Goal: Task Accomplishment & Management: Manage account settings

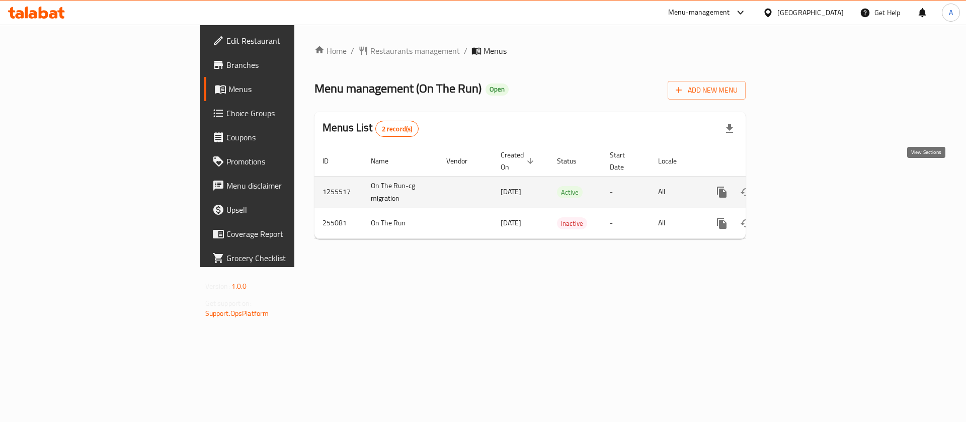
click at [800, 186] on icon "enhanced table" at bounding box center [794, 192] width 12 height 12
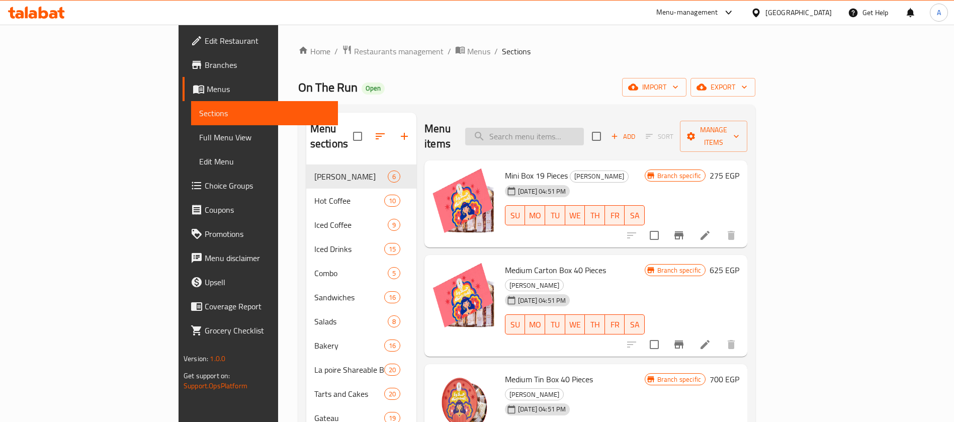
click at [584, 129] on input "search" at bounding box center [524, 137] width 119 height 18
paste input "Four Season Fruity Tart"
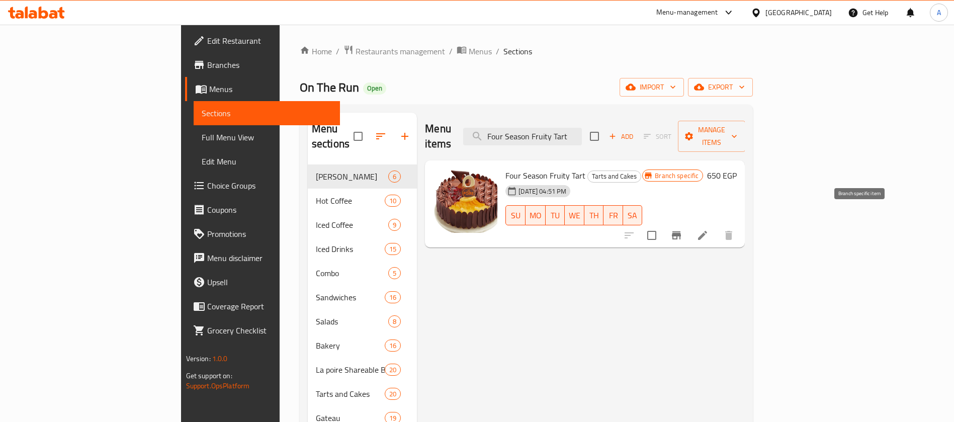
type input "Four Season Fruity Tart"
click at [683, 229] on icon "Branch-specific-item" at bounding box center [677, 235] width 12 height 12
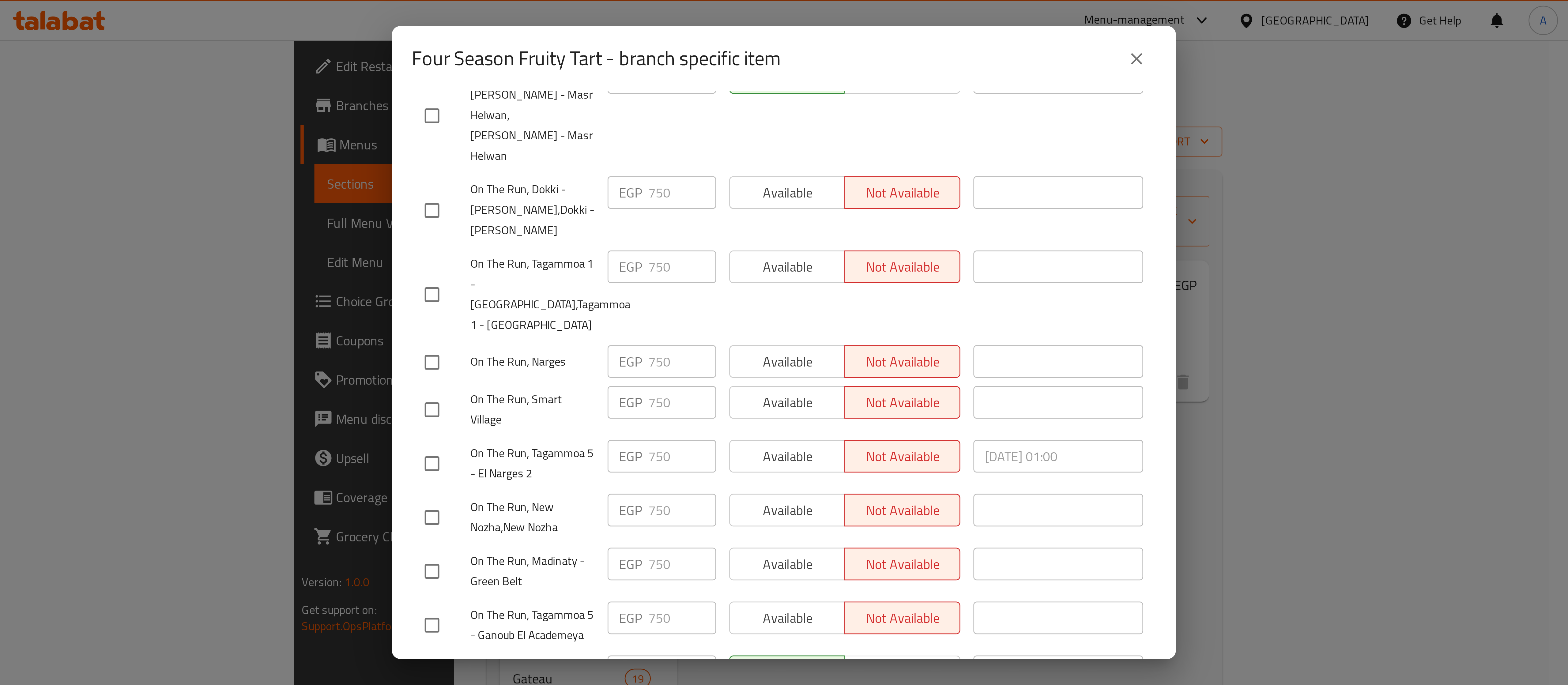
scroll to position [10, 0]
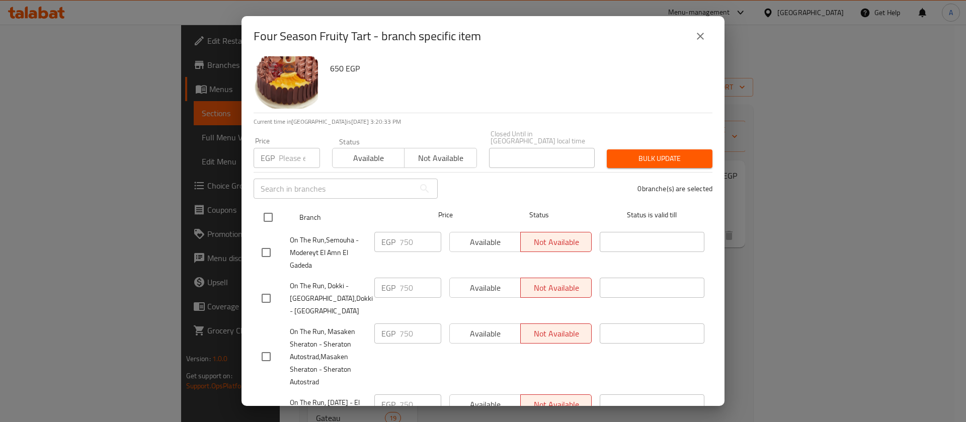
click at [269, 207] on input "checkbox" at bounding box center [268, 217] width 21 height 21
checkbox input "true"
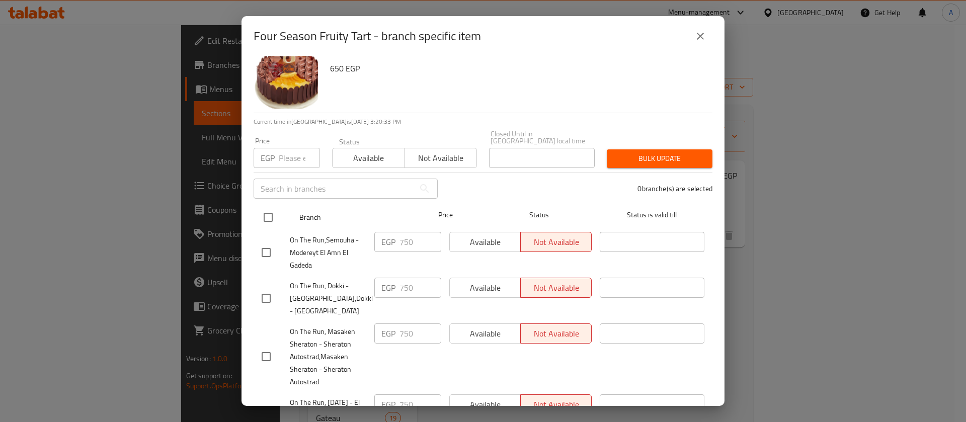
checkbox input "true"
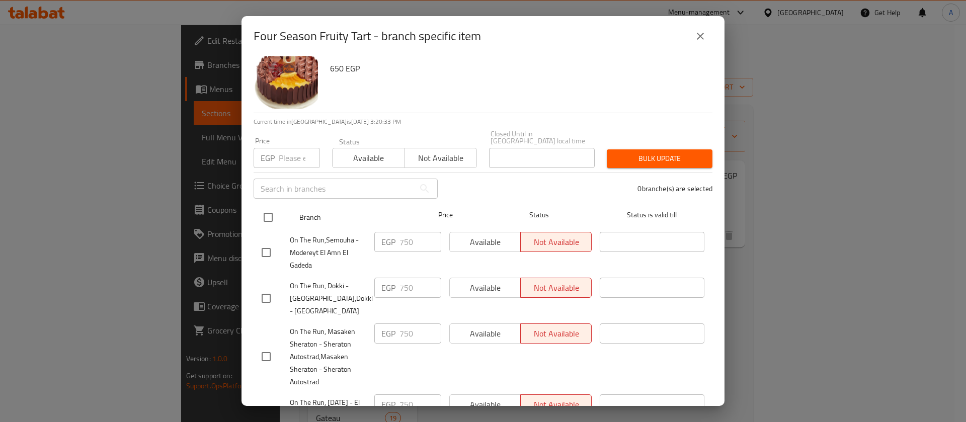
checkbox input "true"
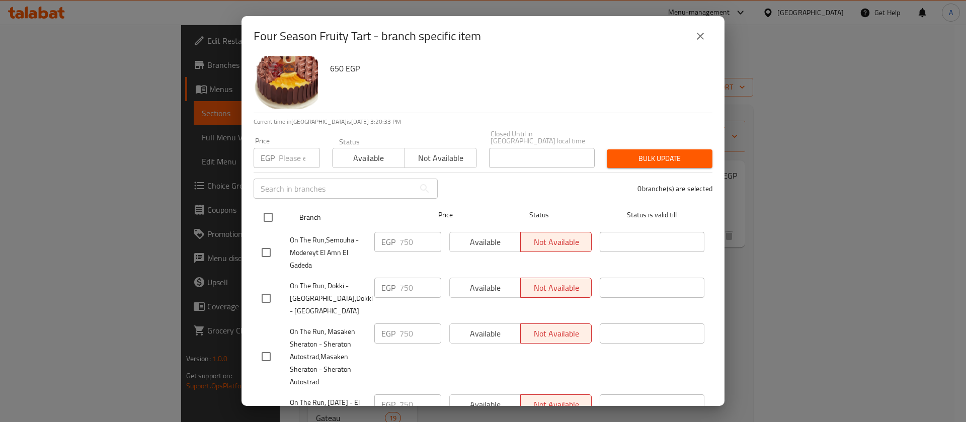
checkbox input "true"
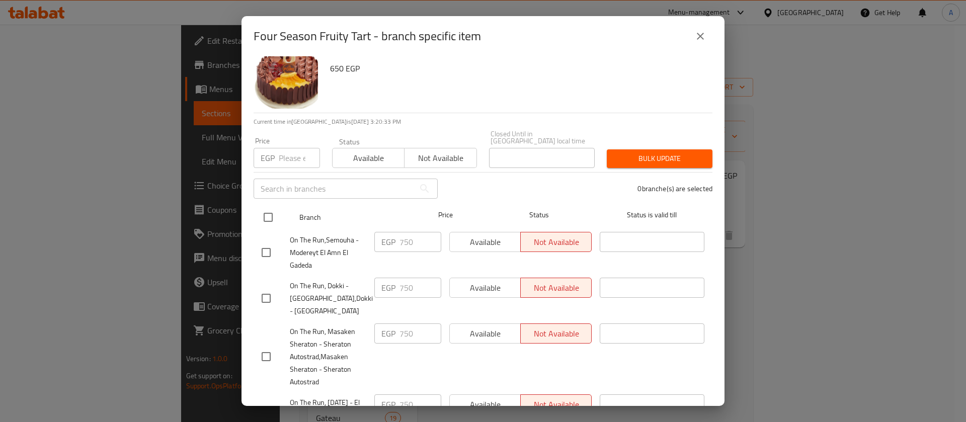
checkbox input "true"
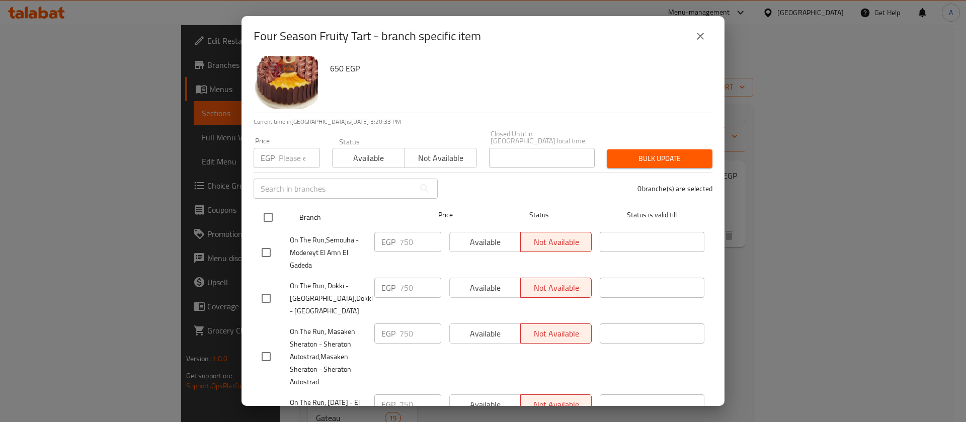
checkbox input "true"
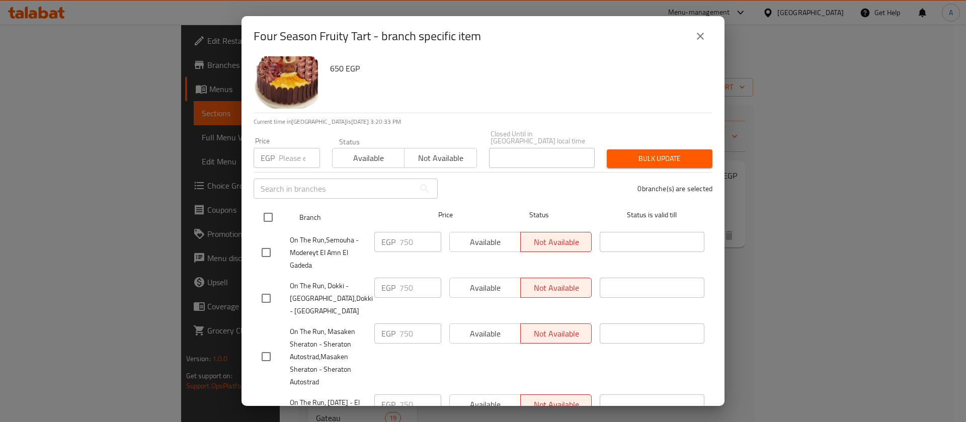
checkbox input "true"
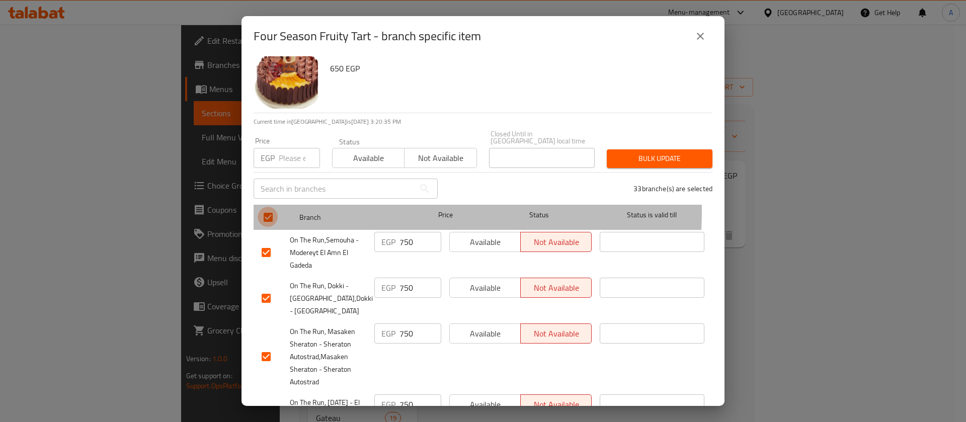
click at [269, 207] on input "checkbox" at bounding box center [268, 217] width 21 height 21
checkbox input "false"
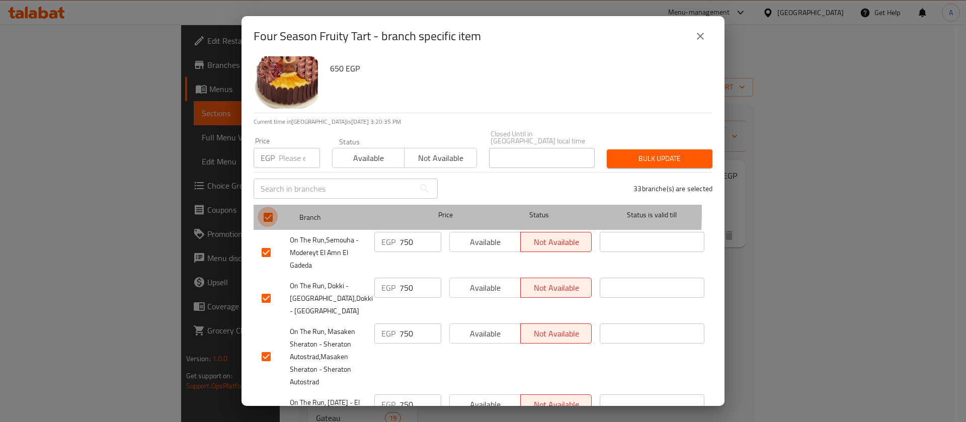
checkbox input "false"
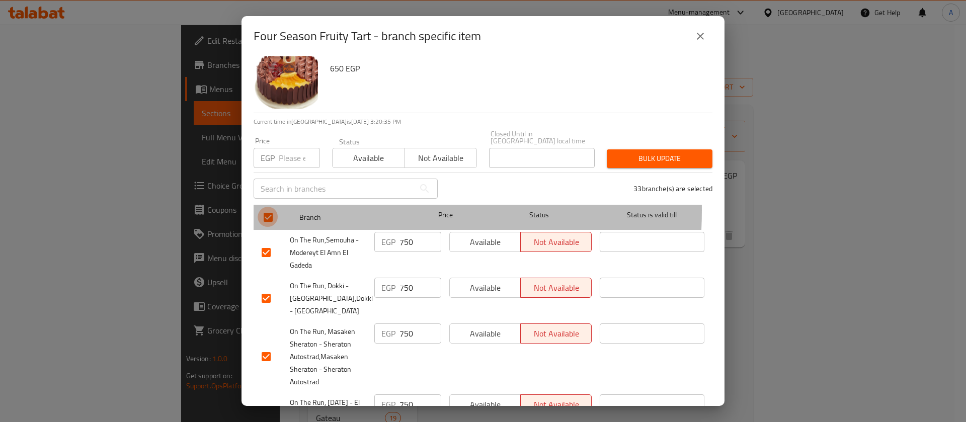
checkbox input "false"
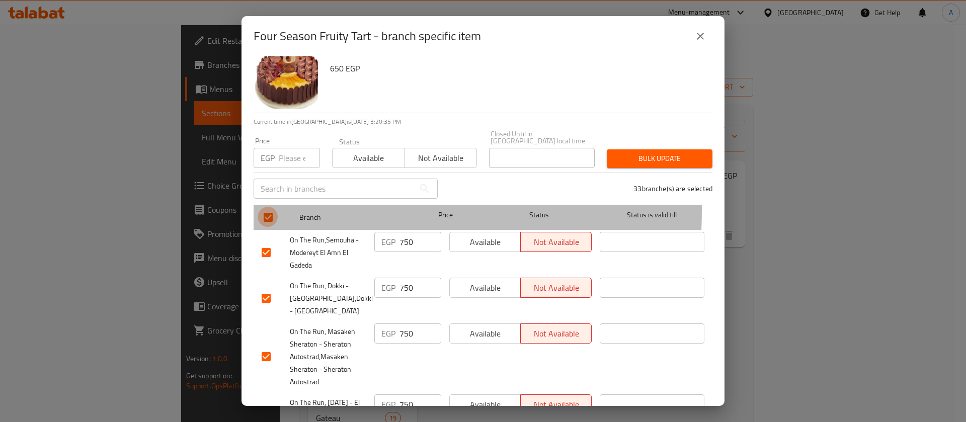
checkbox input "false"
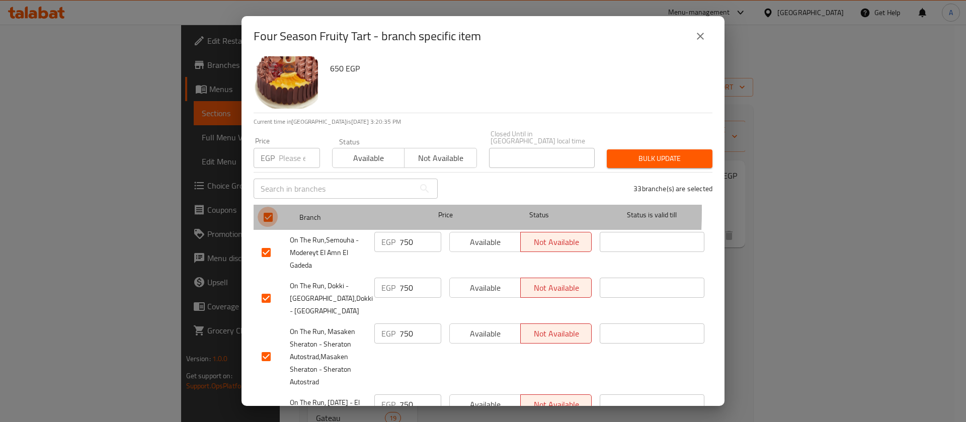
checkbox input "false"
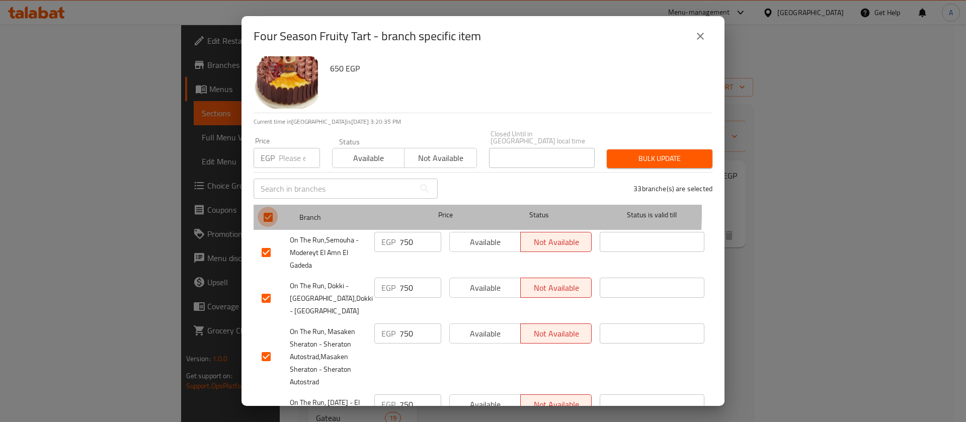
checkbox input "false"
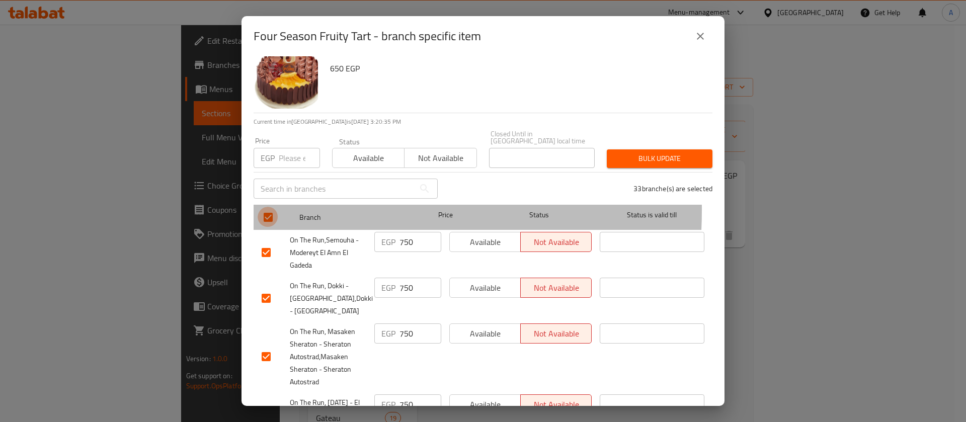
checkbox input "false"
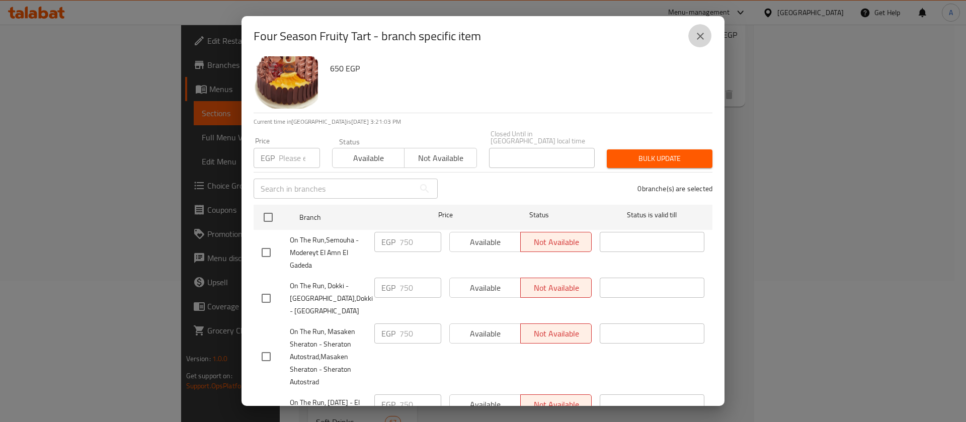
click at [694, 35] on button "close" at bounding box center [700, 36] width 24 height 24
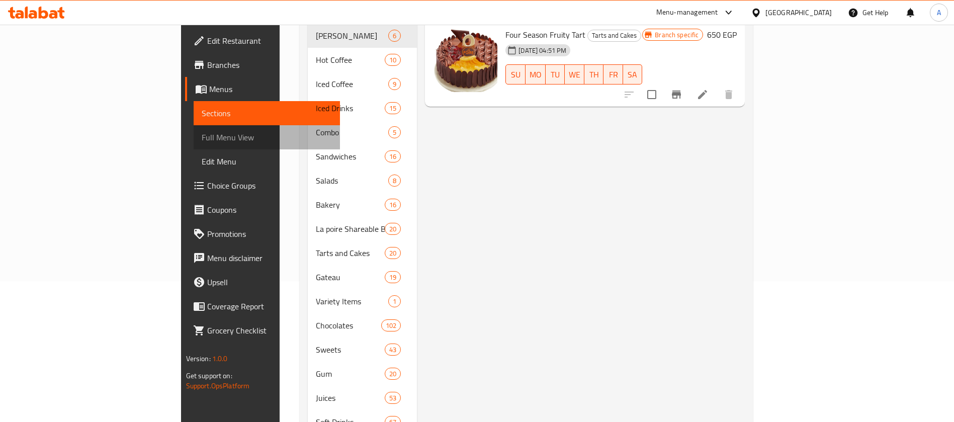
click at [202, 132] on span "Full Menu View" at bounding box center [267, 137] width 131 height 12
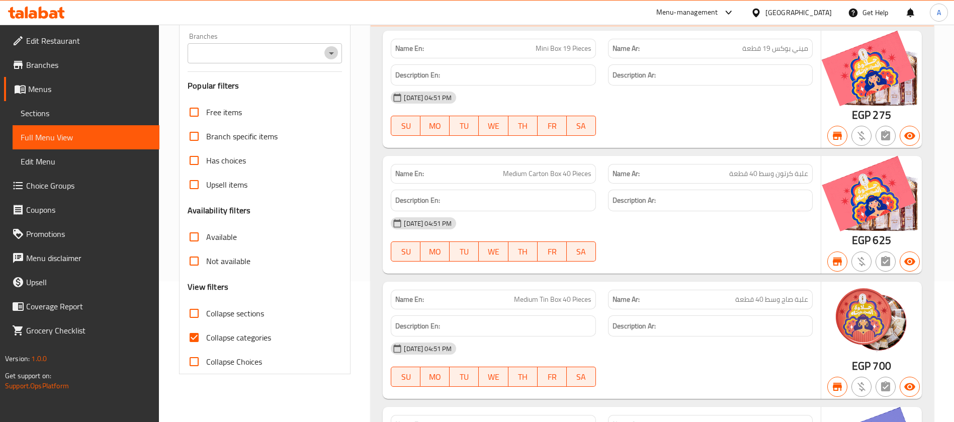
click at [332, 47] on icon "Open" at bounding box center [332, 53] width 12 height 12
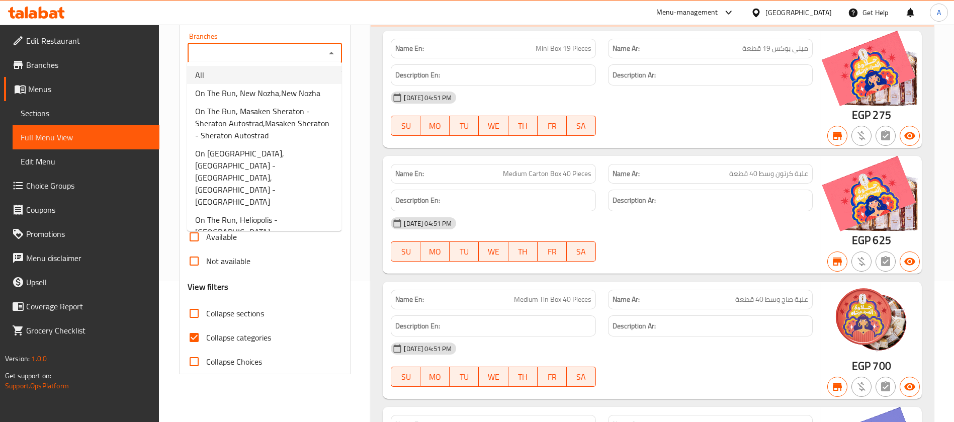
click at [309, 68] on li "All" at bounding box center [264, 75] width 154 height 18
type input "All"
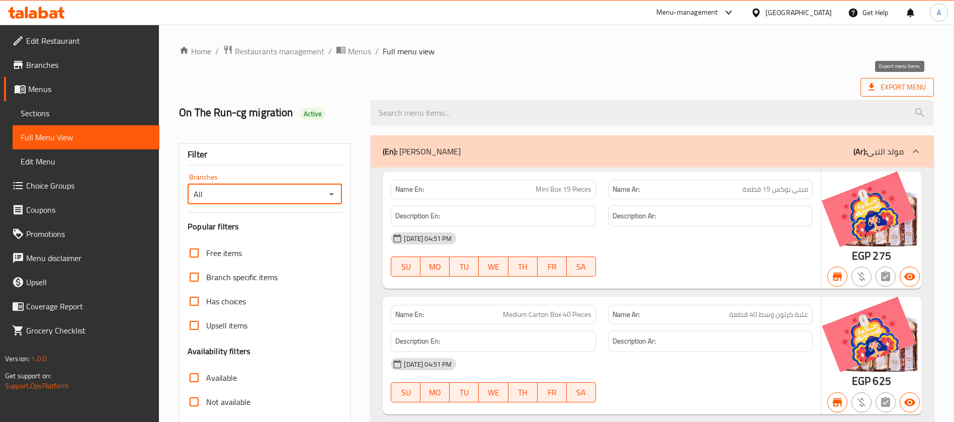
click at [912, 82] on span "Export Menu" at bounding box center [897, 87] width 57 height 13
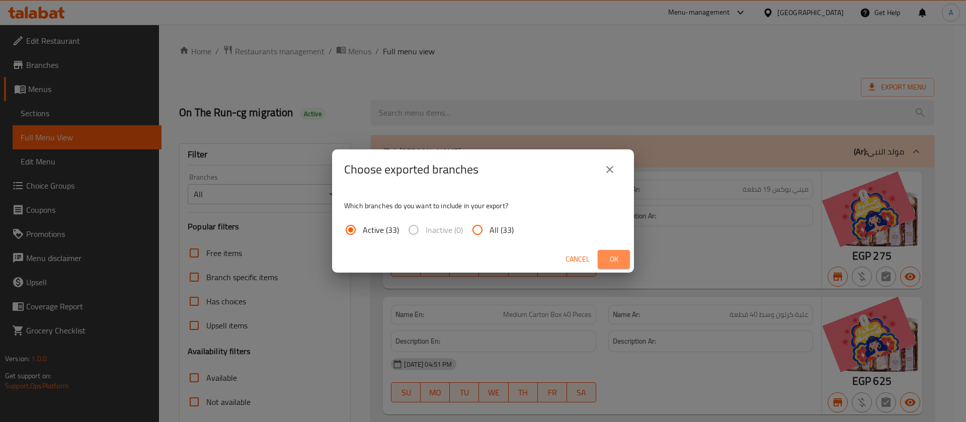
click at [618, 257] on span "Ok" at bounding box center [614, 259] width 16 height 13
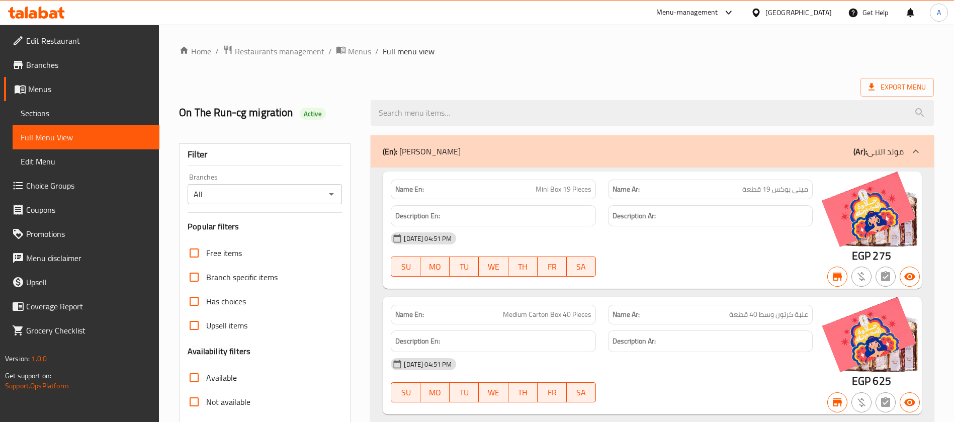
click at [66, 66] on span "Branches" at bounding box center [88, 65] width 125 height 12
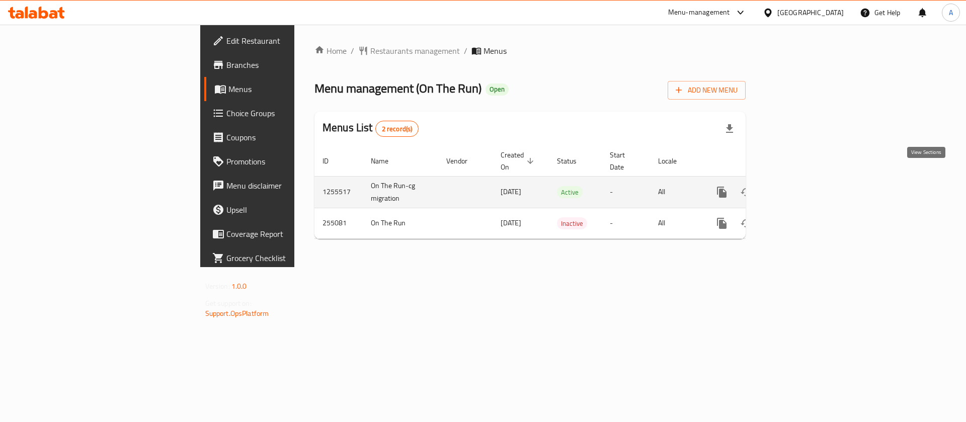
click at [800, 186] on icon "enhanced table" at bounding box center [794, 192] width 12 height 12
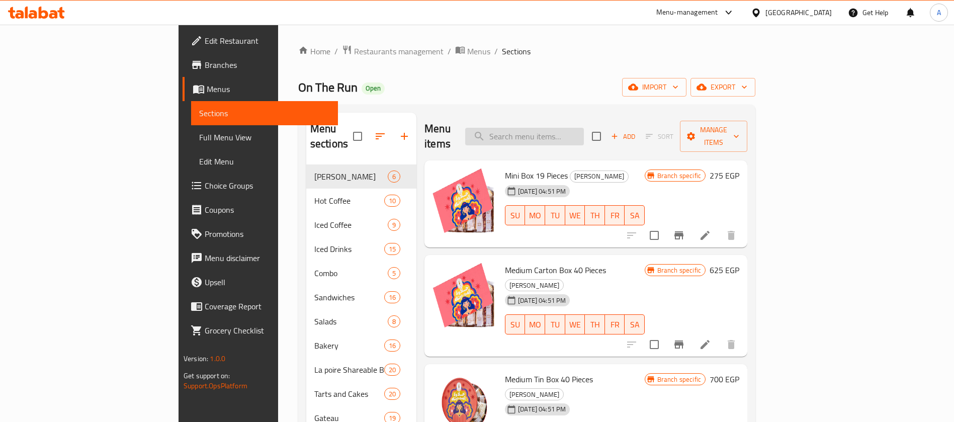
click at [573, 129] on input "search" at bounding box center [524, 137] width 119 height 18
paste input "Dear [PERSON_NAME], Thank you for reaching out to us [DATE]! We would like to i…"
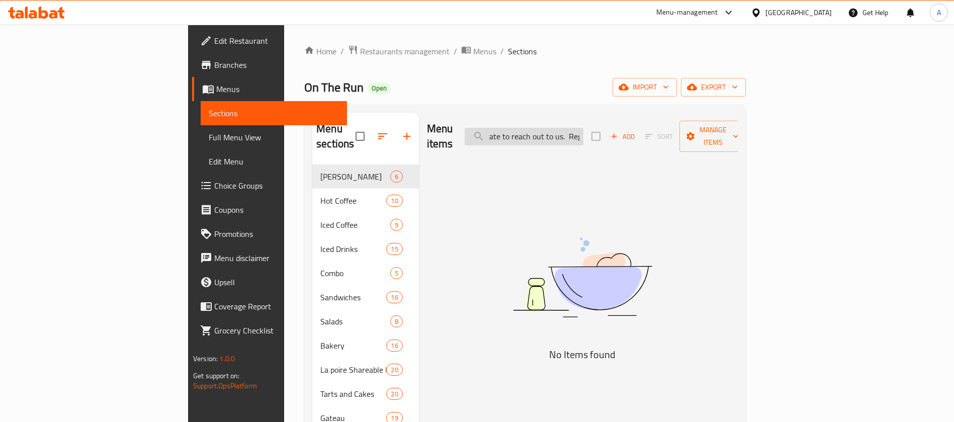
click at [573, 129] on input "Dear [PERSON_NAME], Thank you for reaching out to us [DATE]! We would like to i…" at bounding box center [524, 137] width 119 height 18
click at [573, 129] on input "Dear Nada, Thank you for reaching out to us today! We would like to inform you …" at bounding box center [524, 137] width 119 height 18
paste input "Four Season Fruity Tart"
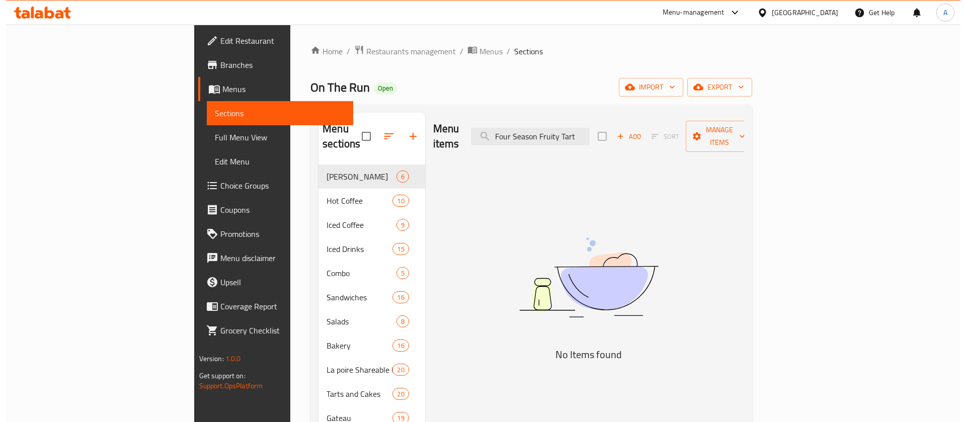
scroll to position [0, 0]
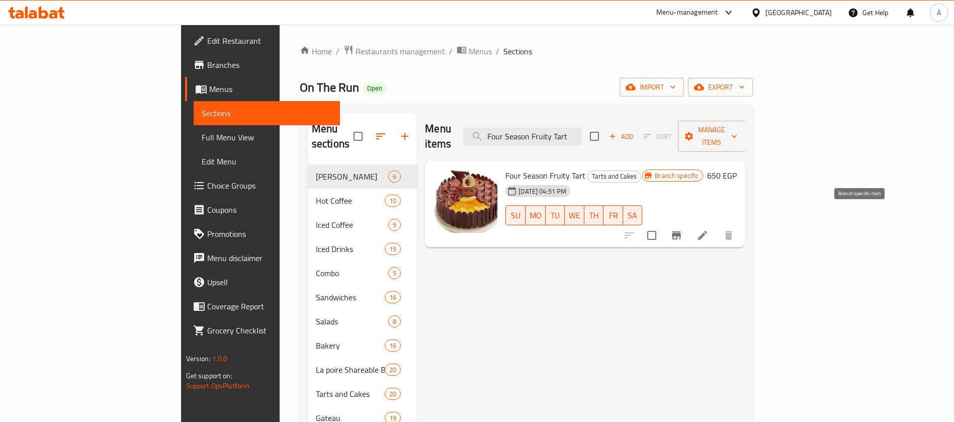
type input "Four Season Fruity Tart"
click at [683, 229] on icon "Branch-specific-item" at bounding box center [677, 235] width 12 height 12
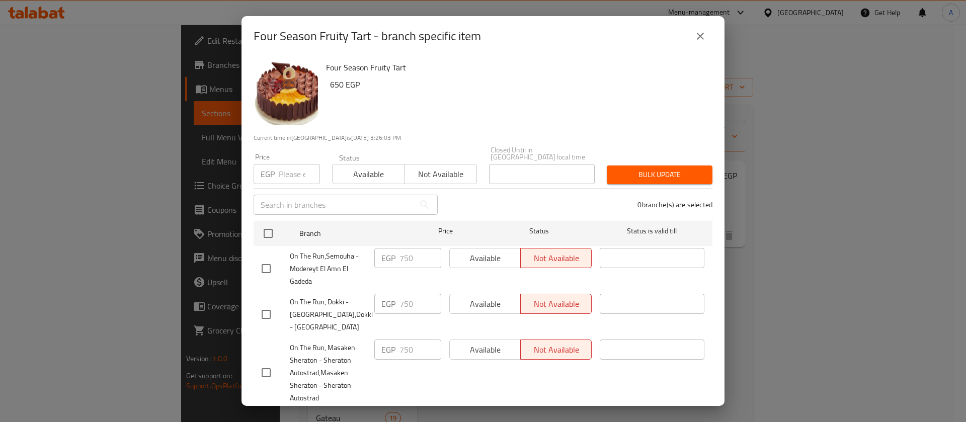
click at [288, 175] on div "Price EGP Price" at bounding box center [287, 168] width 78 height 43
click at [285, 170] on input "number" at bounding box center [299, 174] width 41 height 20
click at [696, 31] on icon "close" at bounding box center [700, 36] width 12 height 12
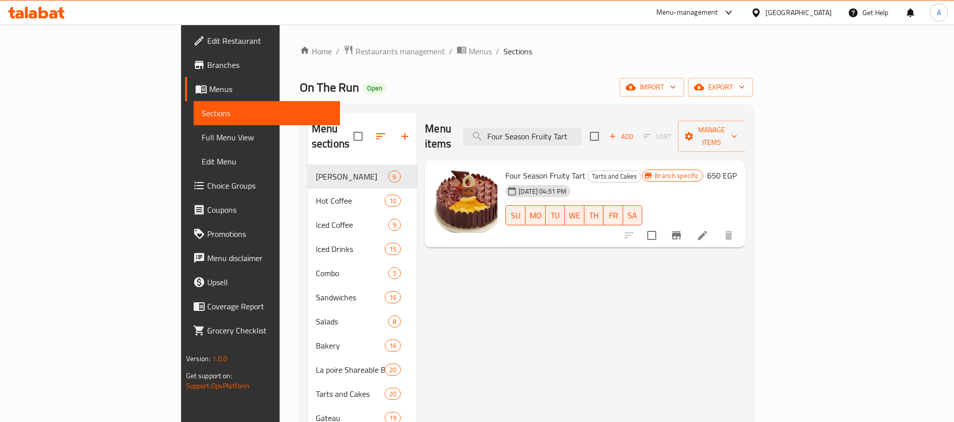
click at [606, 169] on h6 "Four Season Fruity Tart Tarts and Cakes" at bounding box center [574, 176] width 137 height 14
click at [683, 229] on icon "Branch-specific-item" at bounding box center [677, 235] width 12 height 12
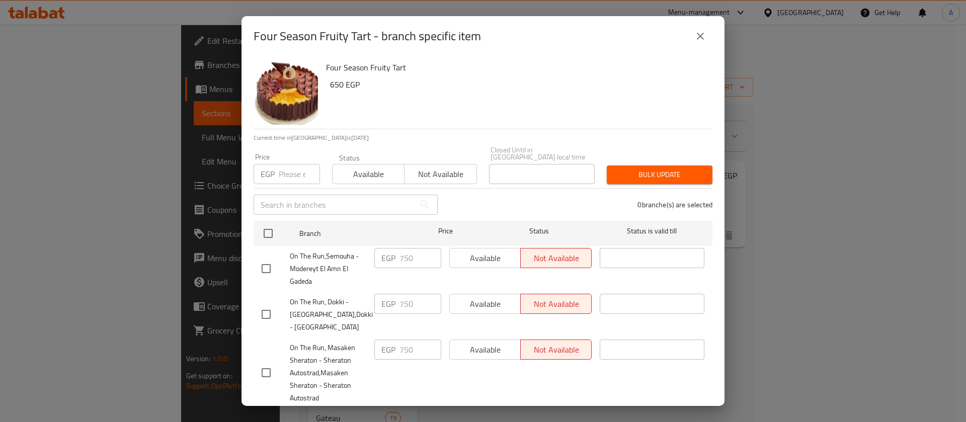
click at [295, 164] on input "number" at bounding box center [299, 174] width 41 height 20
paste input "775"
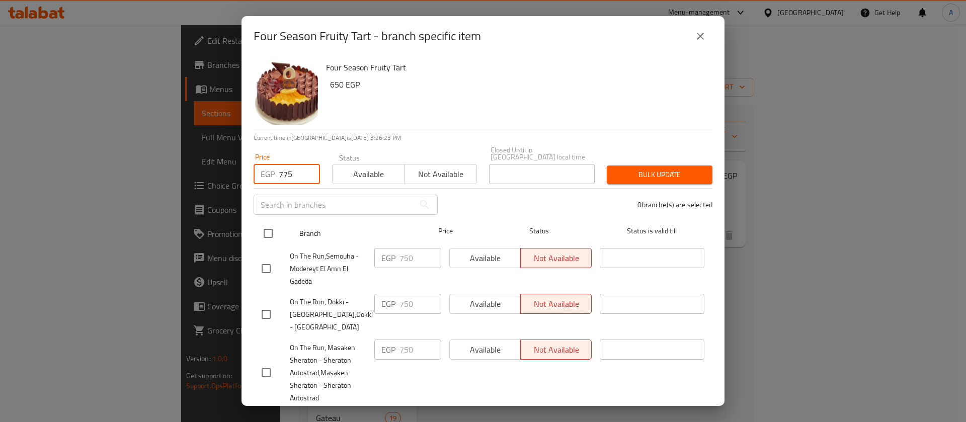
type input "775"
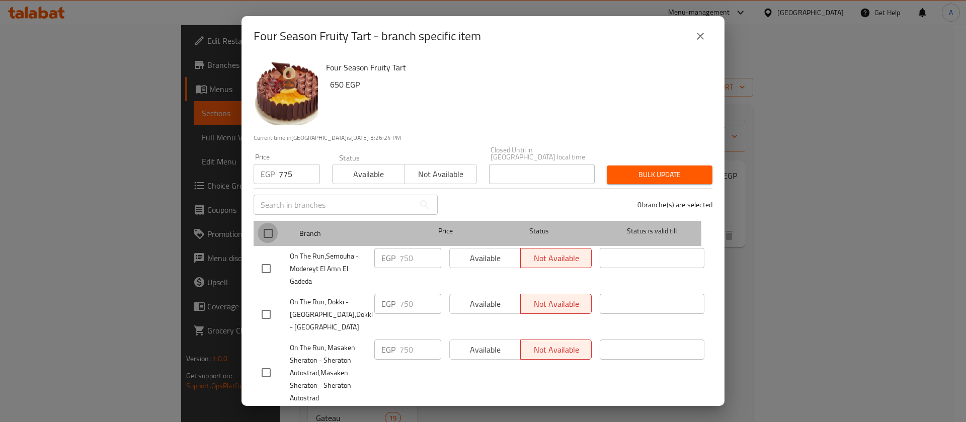
click at [266, 224] on input "checkbox" at bounding box center [268, 233] width 21 height 21
checkbox input "true"
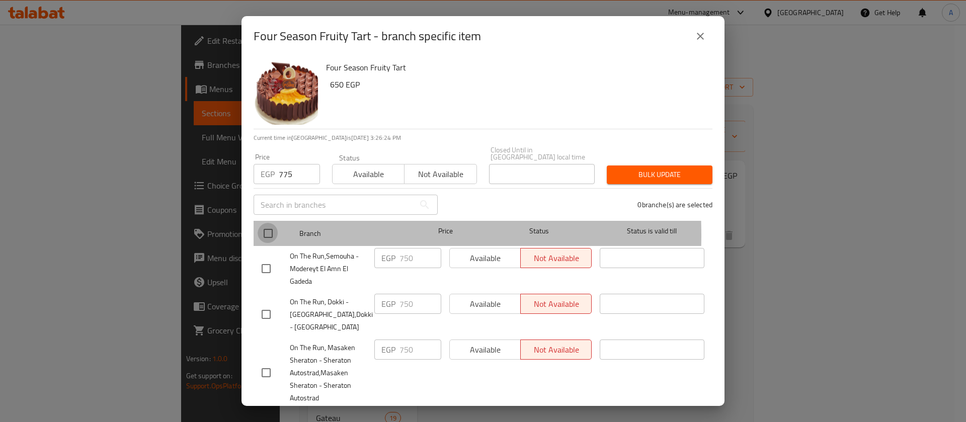
checkbox input "true"
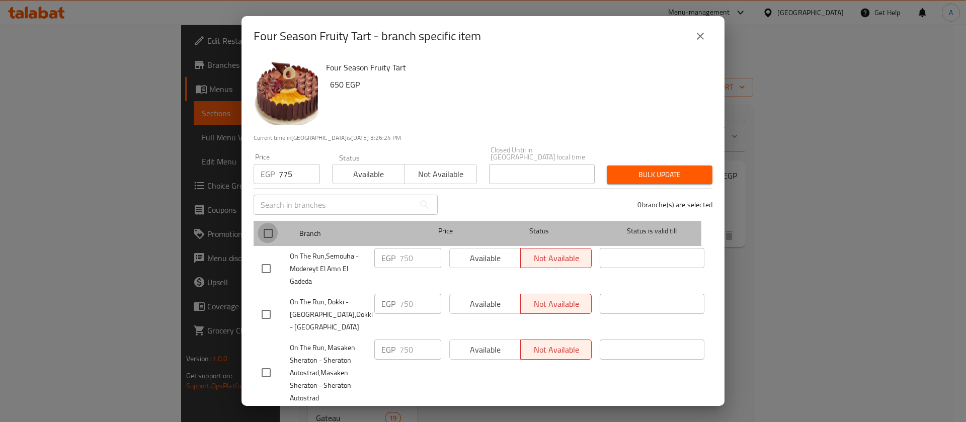
checkbox input "true"
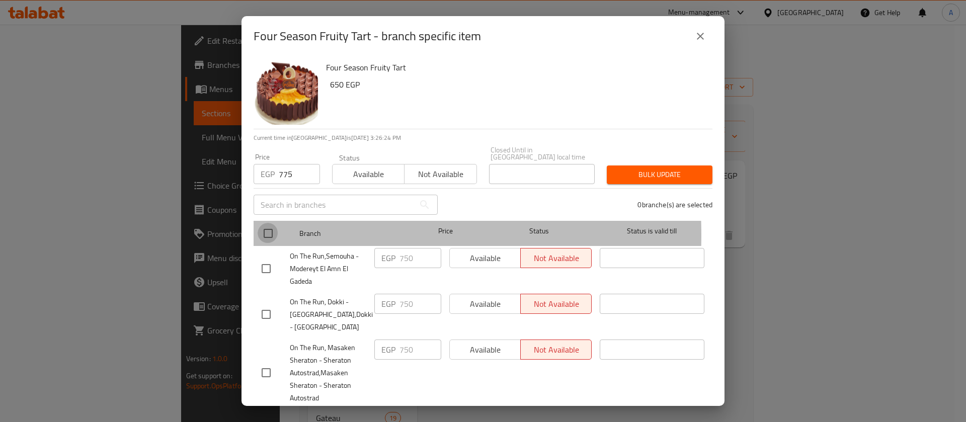
checkbox input "true"
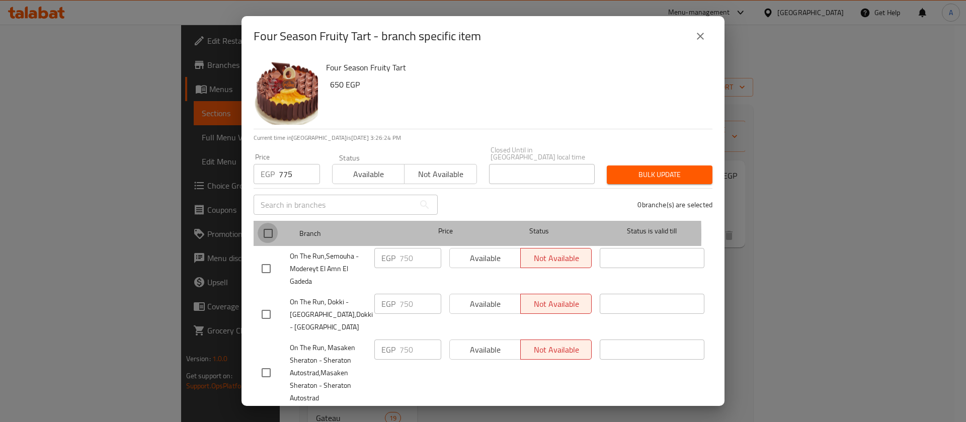
checkbox input "true"
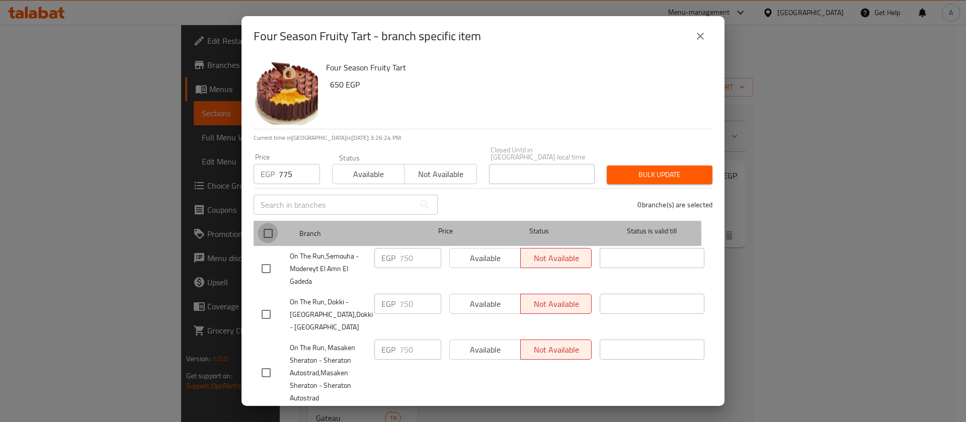
checkbox input "true"
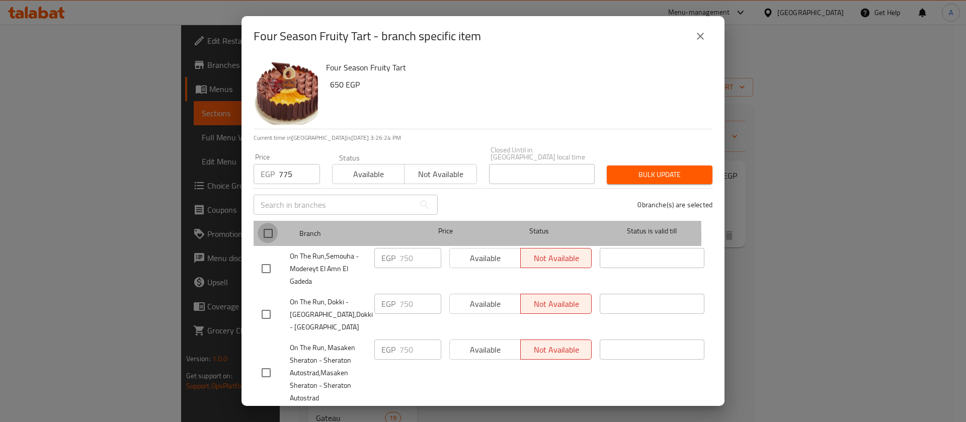
checkbox input "true"
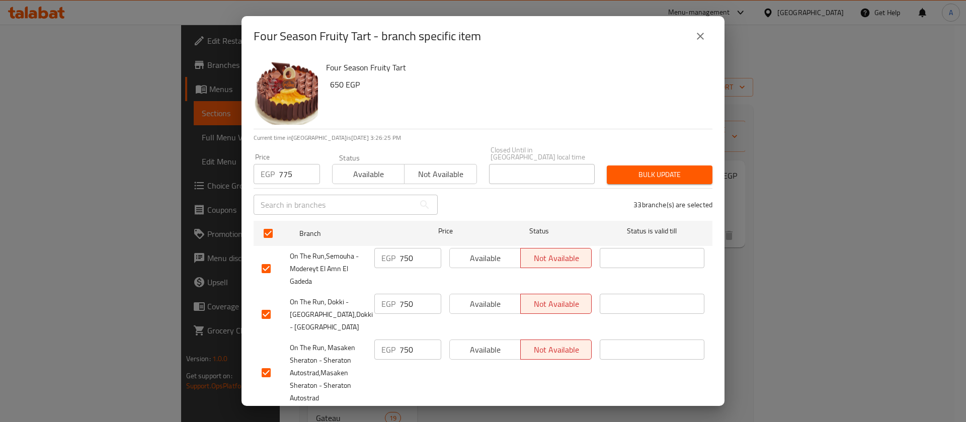
click at [655, 169] on span "Bulk update" at bounding box center [660, 175] width 90 height 13
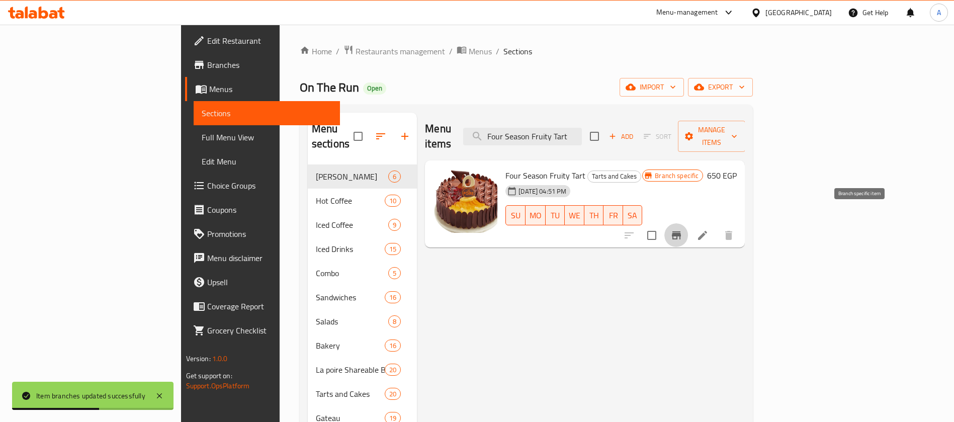
click at [681, 231] on icon "Branch-specific-item" at bounding box center [676, 235] width 9 height 8
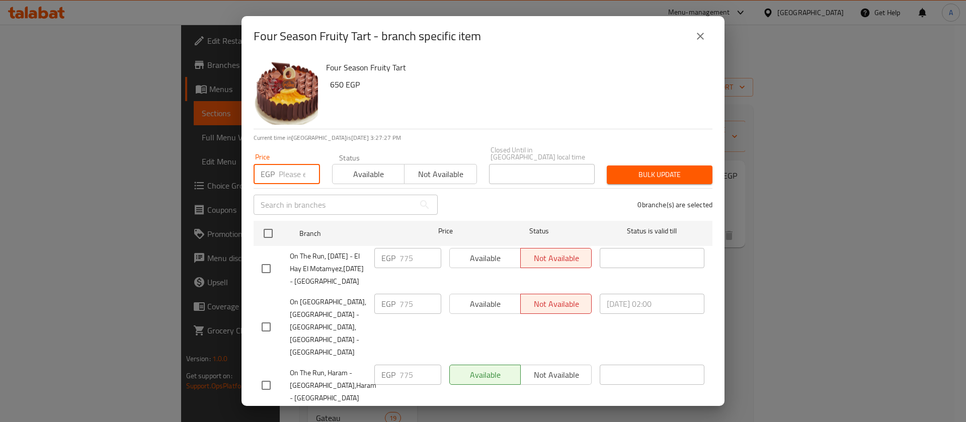
click at [282, 167] on input "number" at bounding box center [299, 174] width 41 height 20
paste input "775"
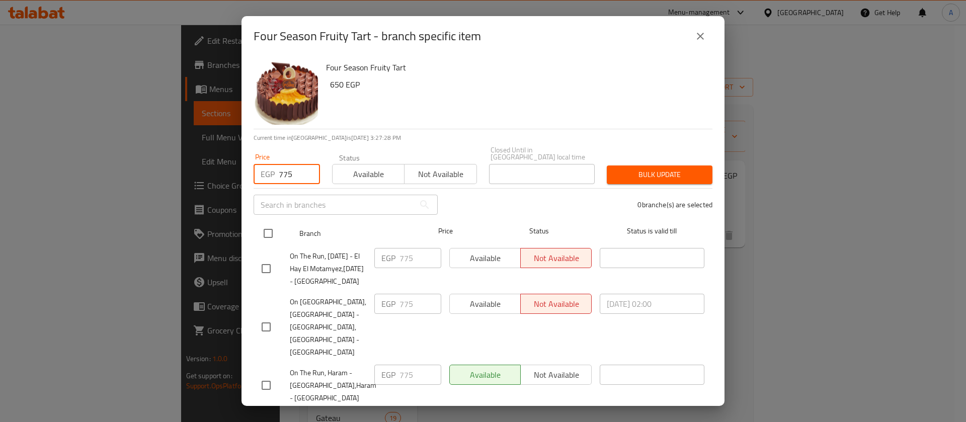
type input "775"
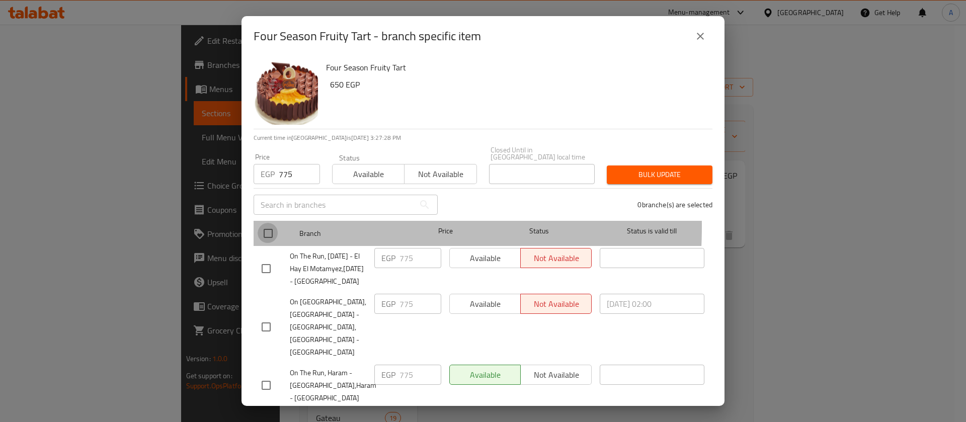
click at [262, 223] on input "checkbox" at bounding box center [268, 233] width 21 height 21
checkbox input "true"
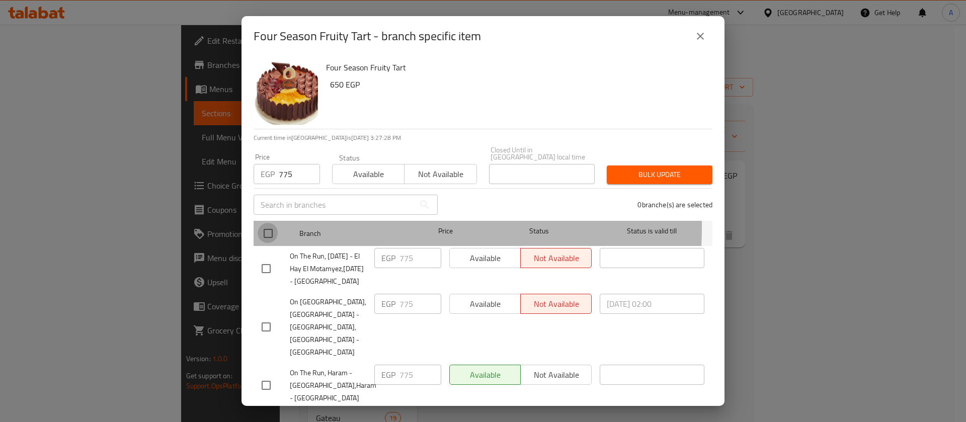
checkbox input "true"
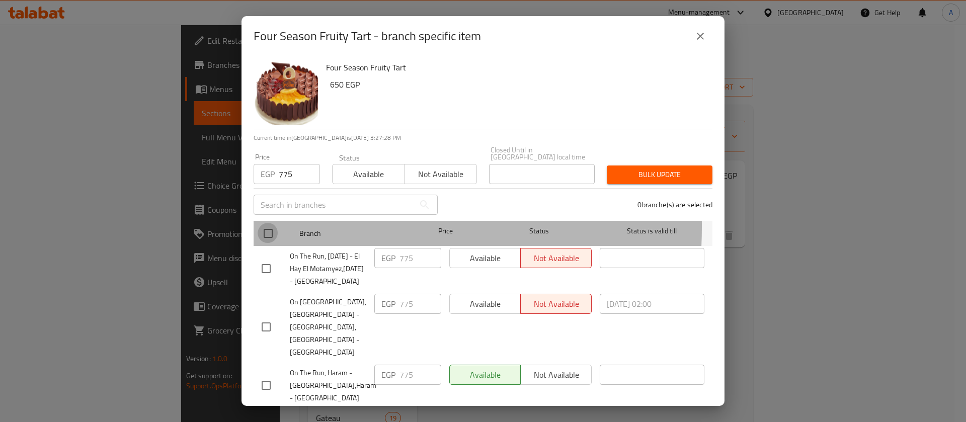
checkbox input "true"
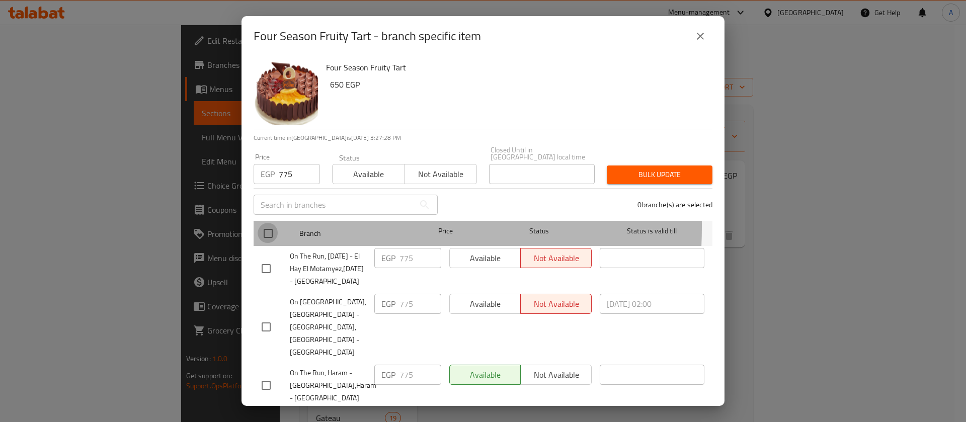
checkbox input "true"
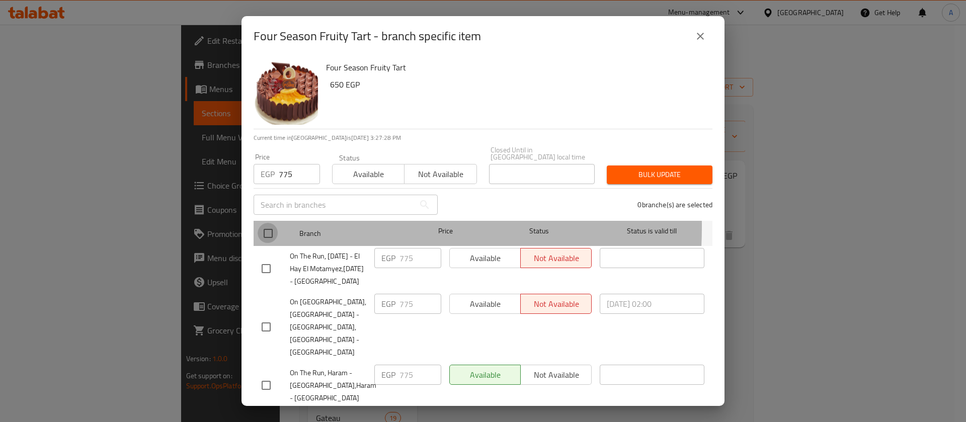
checkbox input "true"
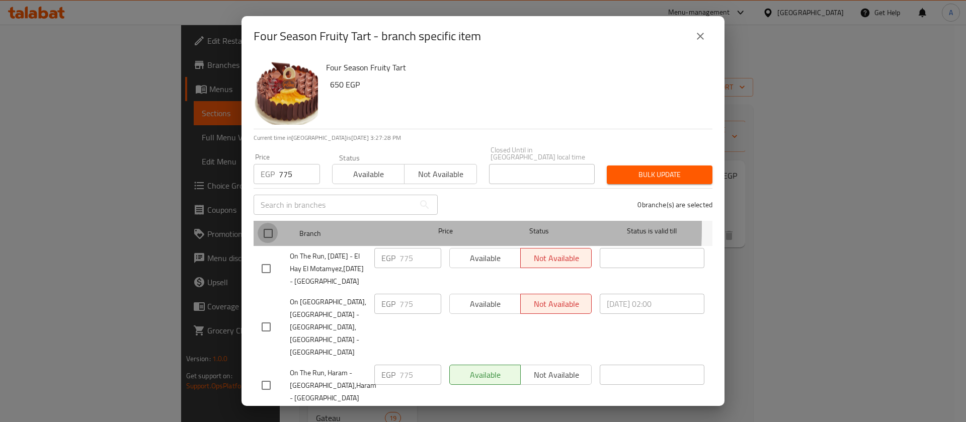
checkbox input "true"
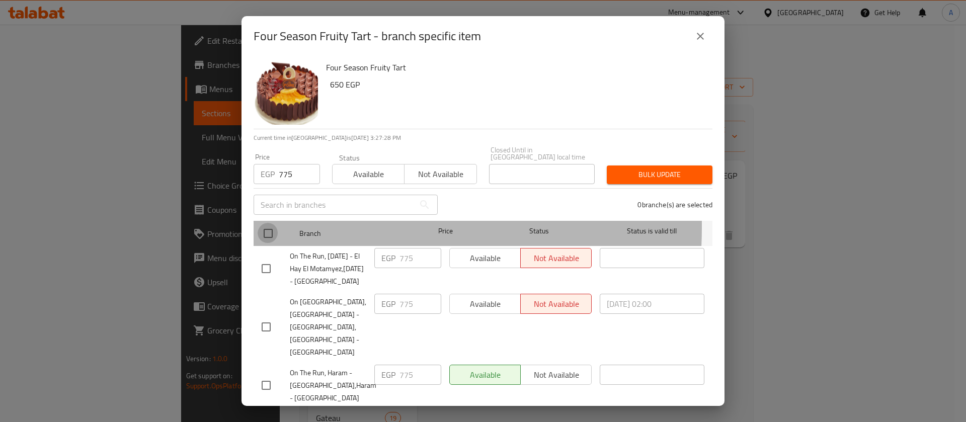
checkbox input "true"
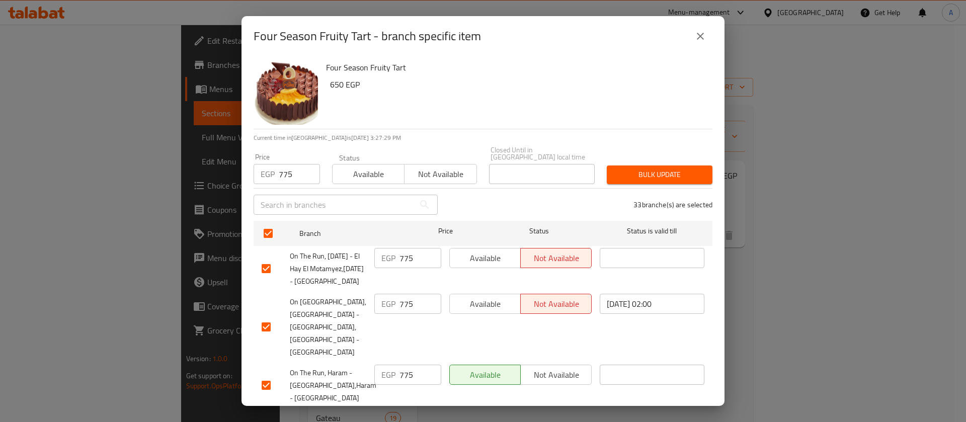
click at [615, 159] on div "Bulk update" at bounding box center [660, 174] width 118 height 31
click at [616, 169] on span "Bulk update" at bounding box center [660, 175] width 90 height 13
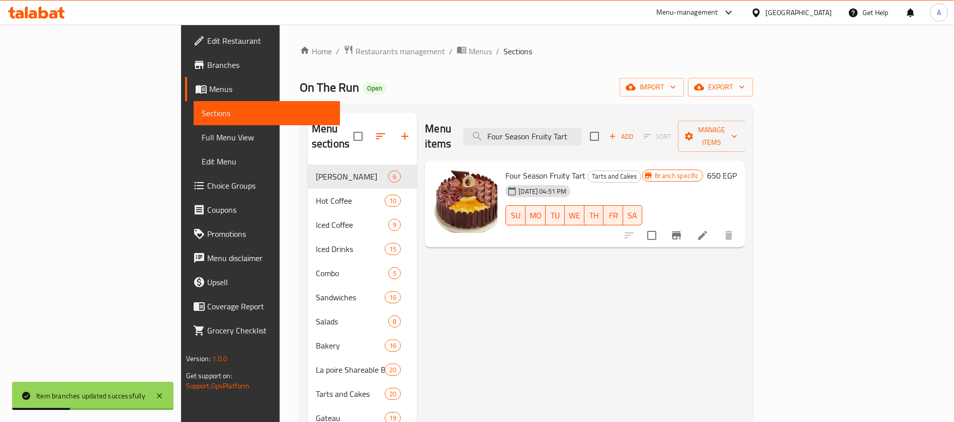
click at [683, 229] on icon "Branch-specific-item" at bounding box center [677, 235] width 12 height 12
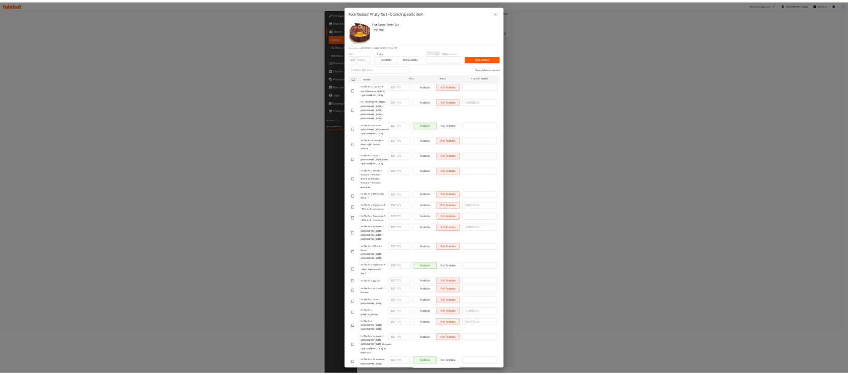
scroll to position [141, 0]
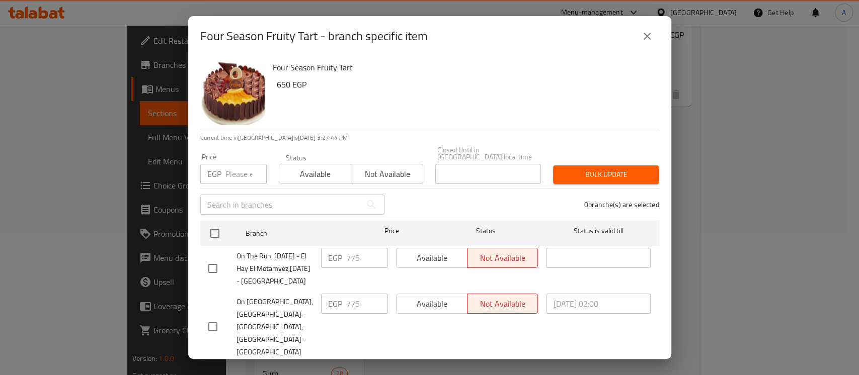
click at [480, 92] on div "Four Season Fruity Tart 650 EGP" at bounding box center [462, 92] width 386 height 72
click at [643, 32] on icon "close" at bounding box center [647, 36] width 12 height 12
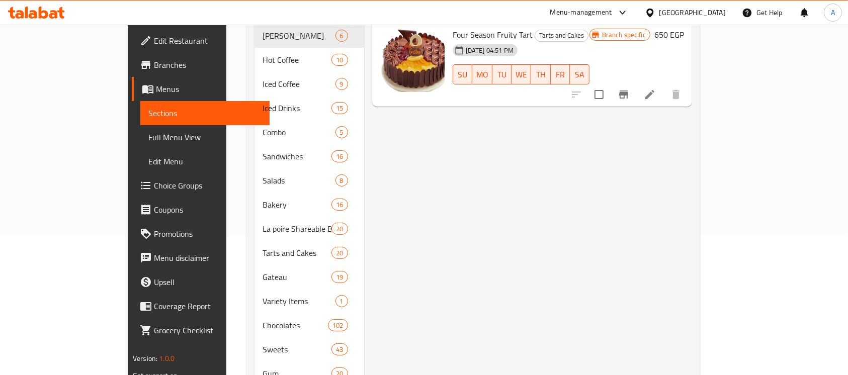
click at [140, 139] on link "Full Menu View" at bounding box center [204, 137] width 129 height 24
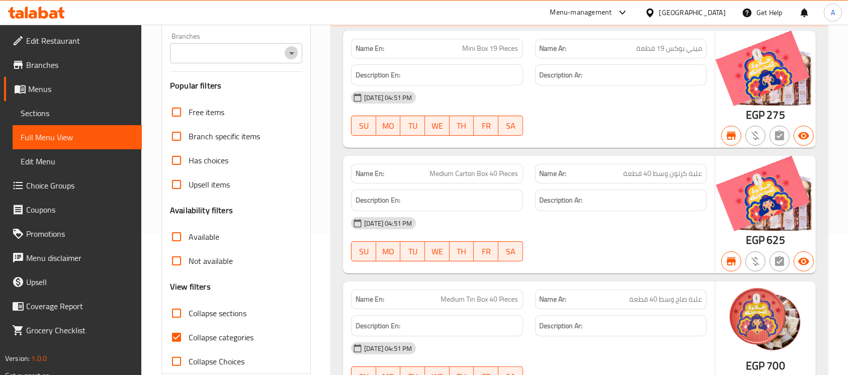
click at [295, 53] on icon "Open" at bounding box center [292, 53] width 12 height 12
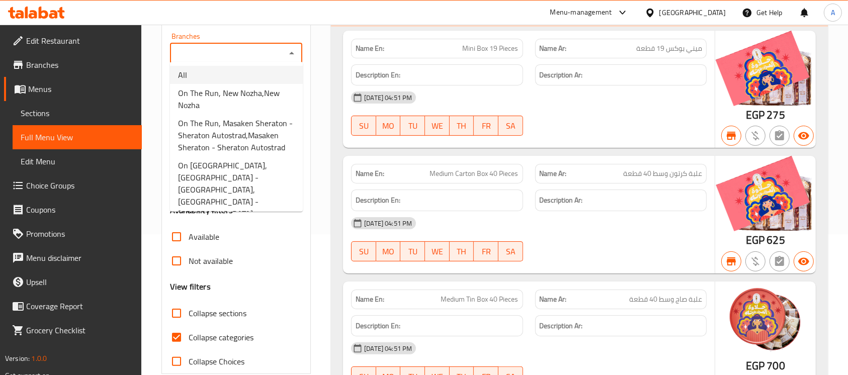
click at [277, 70] on li "All" at bounding box center [236, 75] width 133 height 18
type input "All"
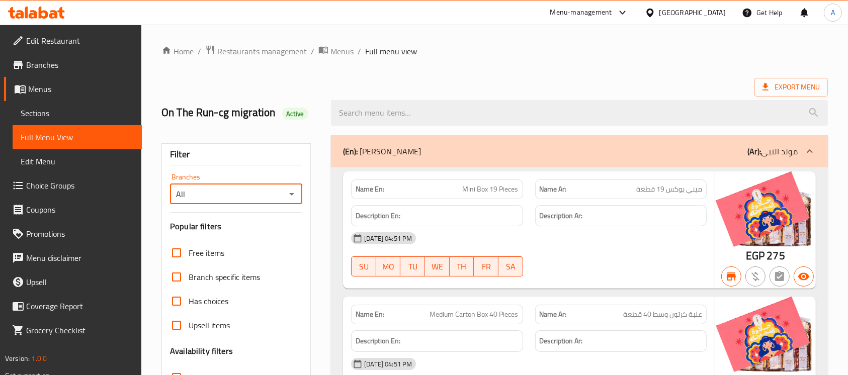
click at [782, 78] on span "Export Menu" at bounding box center [791, 87] width 73 height 19
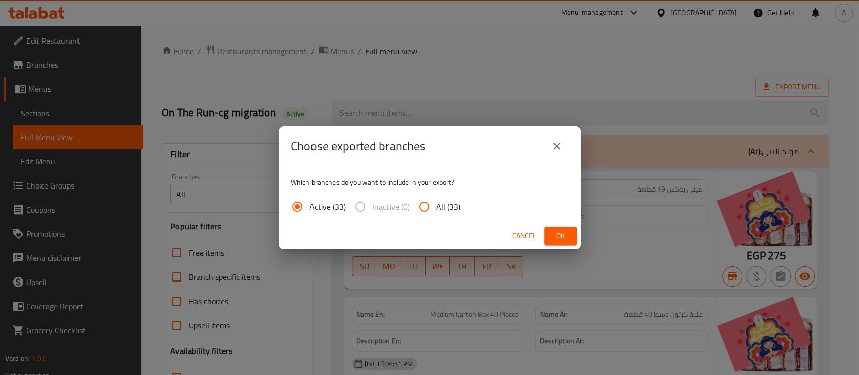
click at [561, 224] on div "Cancel Ok" at bounding box center [430, 236] width 302 height 27
click at [562, 231] on span "Ok" at bounding box center [560, 236] width 16 height 13
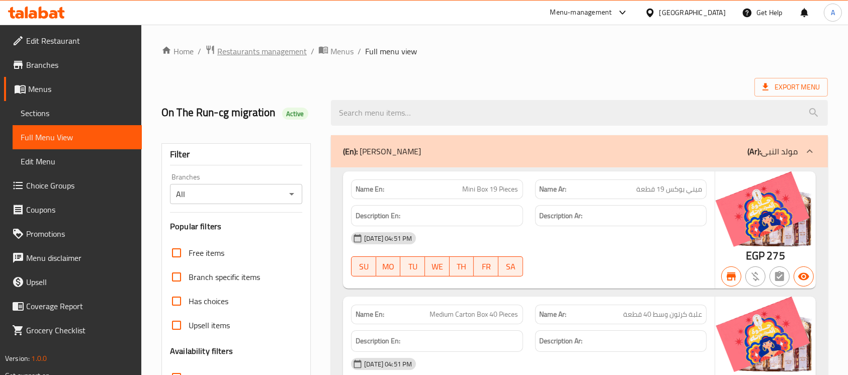
click at [275, 54] on span "Restaurants management" at bounding box center [262, 51] width 90 height 12
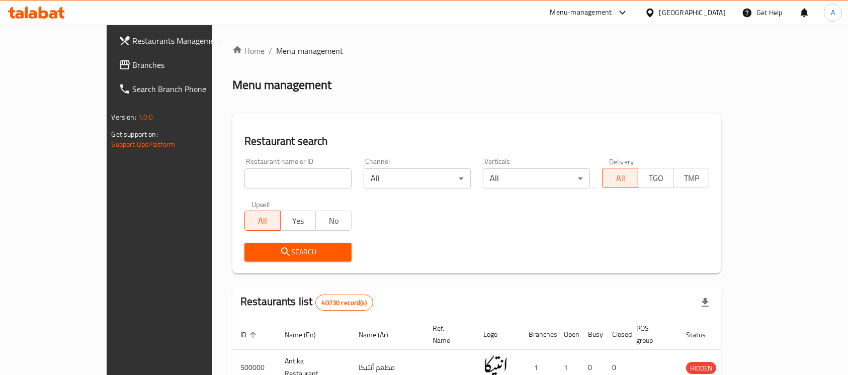
click at [252, 169] on input "search" at bounding box center [298, 179] width 107 height 20
paste input "Zaatar w Zeit"
type input "Zaatar w Zeit"
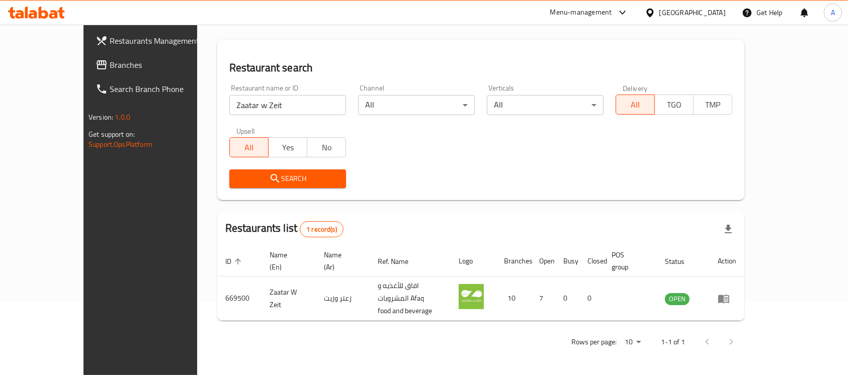
scroll to position [46, 0]
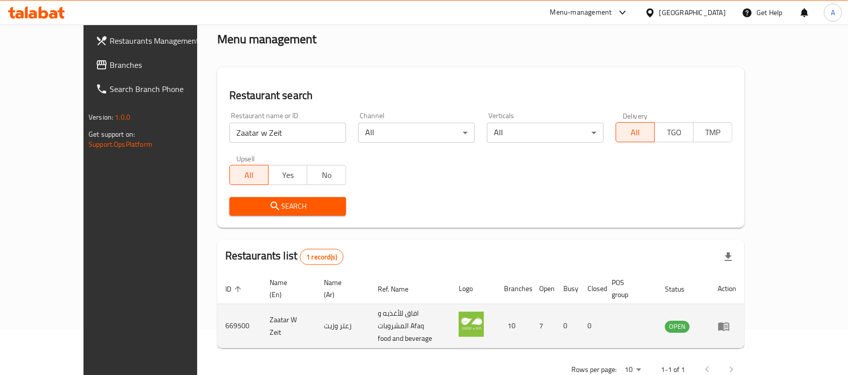
click at [730, 320] on icon "enhanced table" at bounding box center [724, 326] width 12 height 12
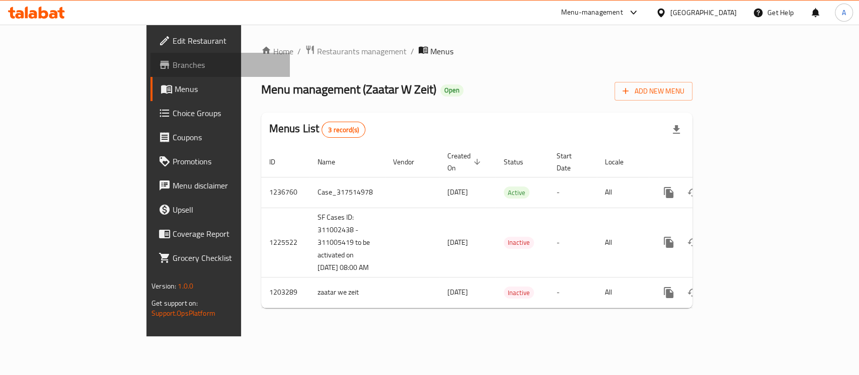
click at [173, 66] on span "Branches" at bounding box center [227, 65] width 109 height 12
